Goal: Information Seeking & Learning: Learn about a topic

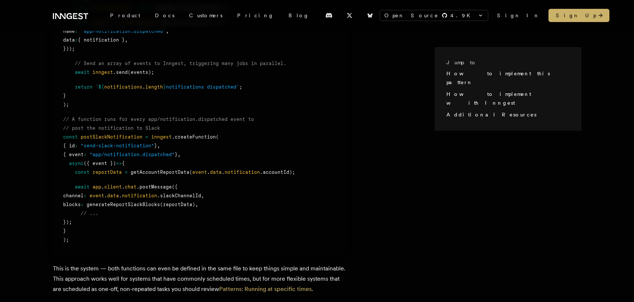
scroll to position [579, 0]
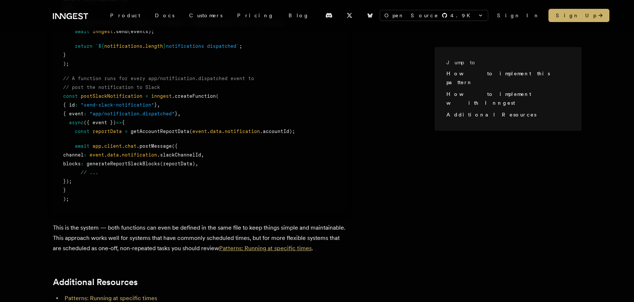
click at [300, 249] on link "Patterns: Running at specific times" at bounding box center [265, 248] width 93 height 7
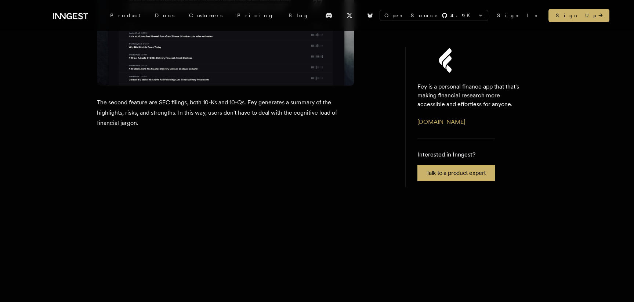
scroll to position [1238, 0]
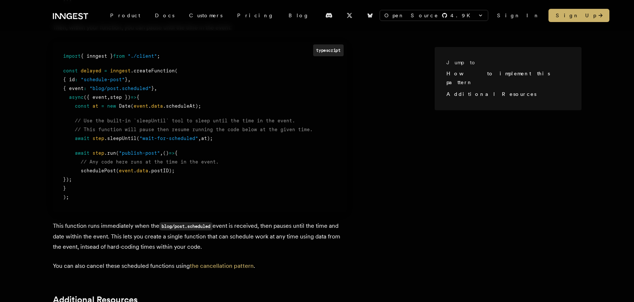
scroll to position [508, 0]
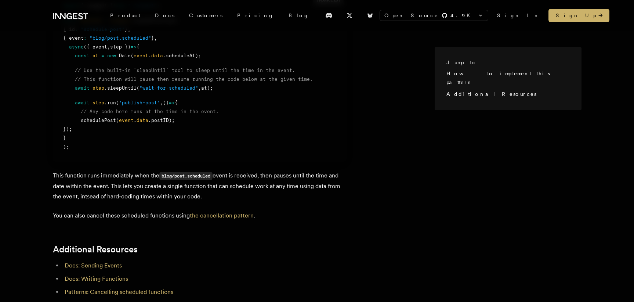
click at [228, 217] on link "the cancellation pattern" at bounding box center [222, 215] width 64 height 7
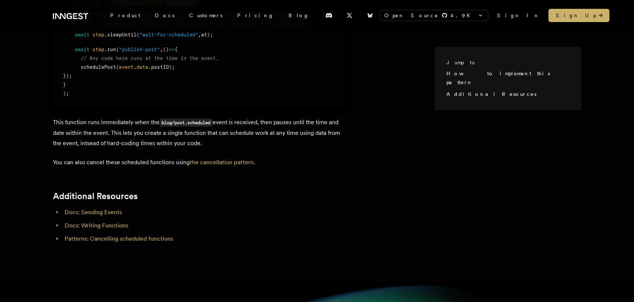
scroll to position [0, 0]
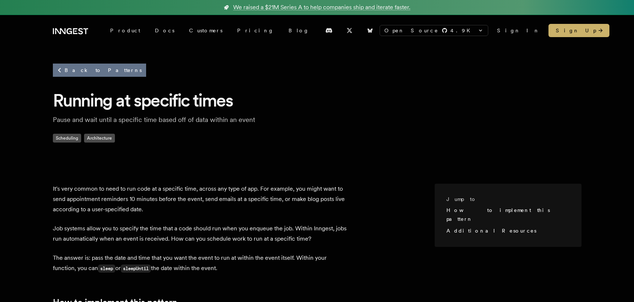
click at [90, 75] on link "Back to Patterns" at bounding box center [99, 70] width 93 height 13
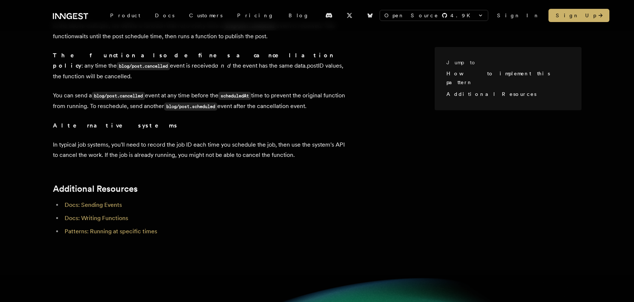
scroll to position [508, 0]
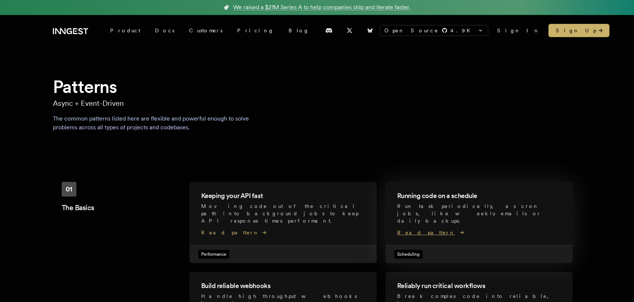
click at [411, 229] on span "Read pattern" at bounding box center [479, 232] width 164 height 7
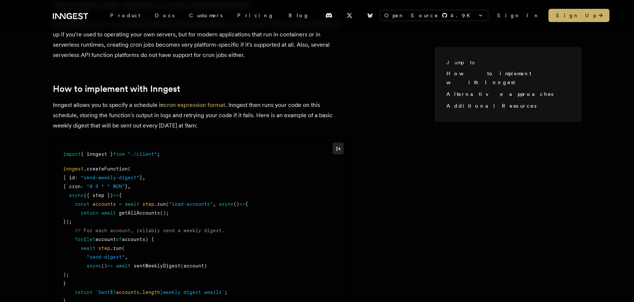
scroll to position [229, 0]
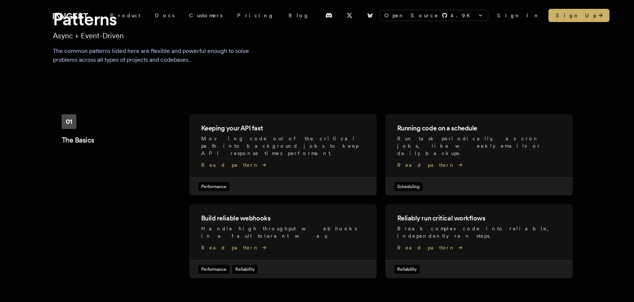
scroll to position [196, 0]
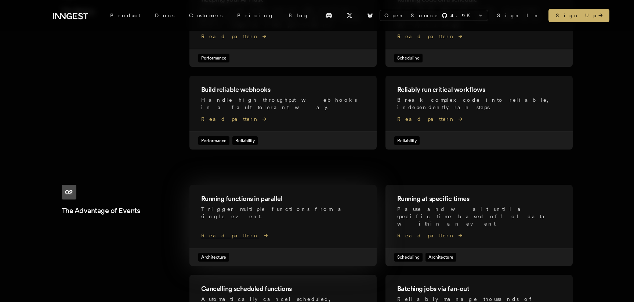
click at [227, 232] on span "Read pattern" at bounding box center [283, 235] width 164 height 7
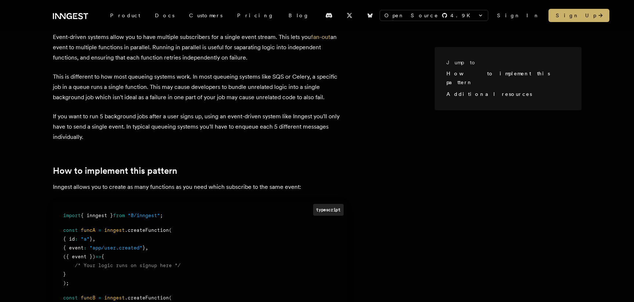
scroll to position [80, 0]
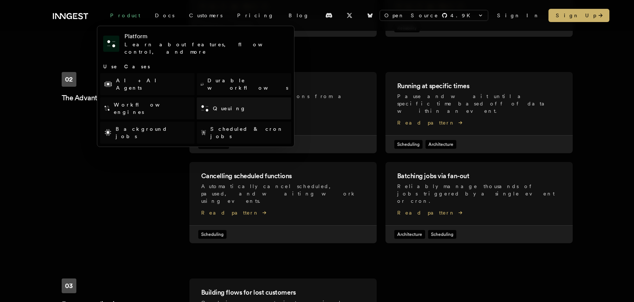
scroll to position [326, 0]
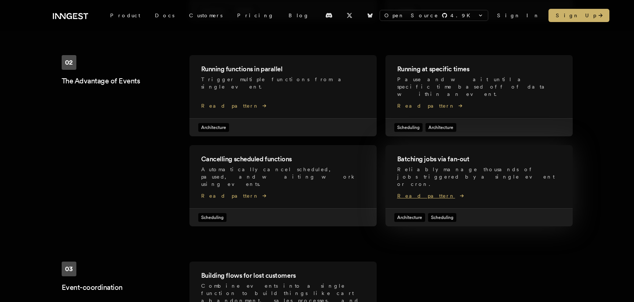
click at [413, 192] on span "Read pattern" at bounding box center [479, 195] width 164 height 7
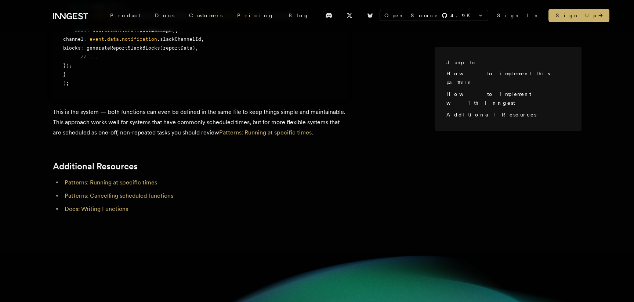
scroll to position [801, 0]
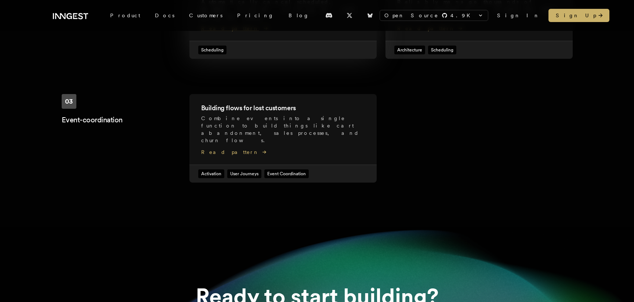
scroll to position [471, 0]
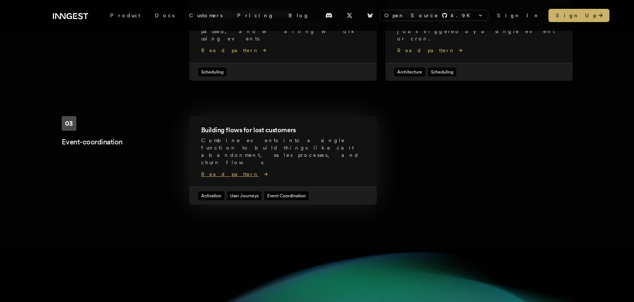
click at [237, 137] on p "Combine events into a single function to build things like cart abandonment, sa…" at bounding box center [283, 151] width 164 height 29
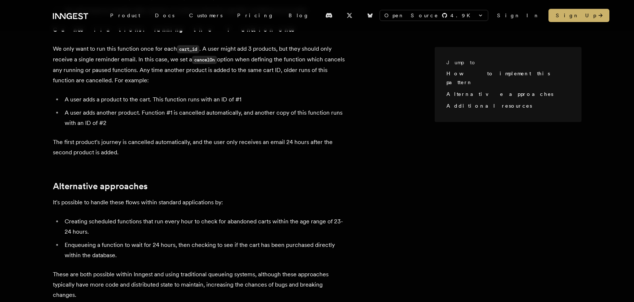
scroll to position [1117, 0]
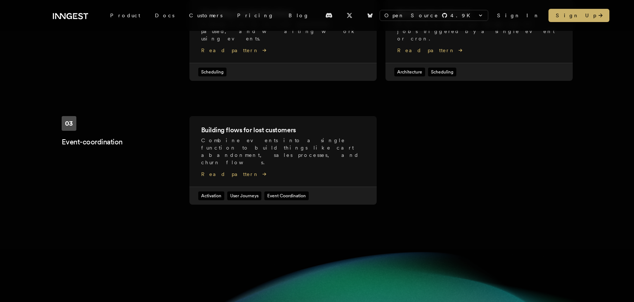
scroll to position [328, 0]
